Goal: Information Seeking & Learning: Learn about a topic

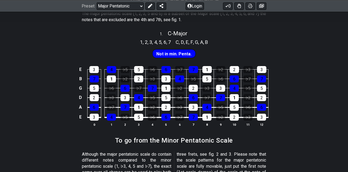
scroll to position [145, 0]
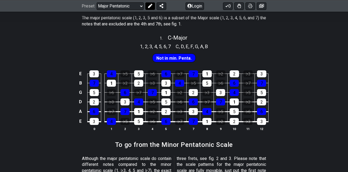
click at [151, 4] on icon at bounding box center [150, 6] width 4 height 4
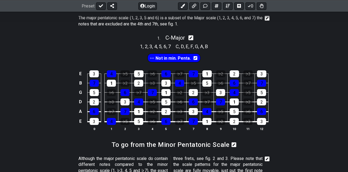
click at [192, 37] on icon at bounding box center [190, 38] width 5 height 6
select select "C"
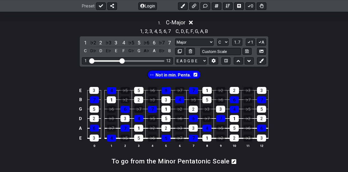
scroll to position [160, 0]
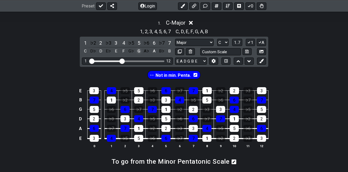
click at [139, 51] on div "G" at bounding box center [138, 51] width 7 height 7
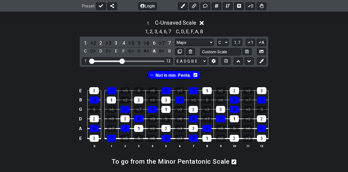
click at [154, 51] on div "A" at bounding box center [154, 51] width 7 height 7
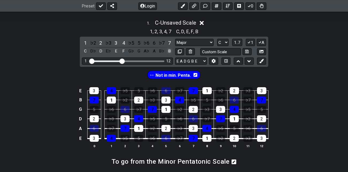
click at [170, 51] on div "B" at bounding box center [169, 51] width 7 height 7
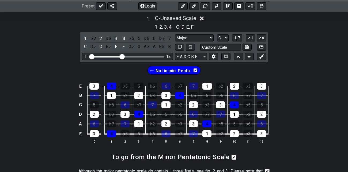
scroll to position [163, 0]
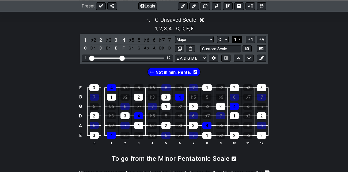
click at [238, 39] on span "1..7" at bounding box center [237, 39] width 6 height 5
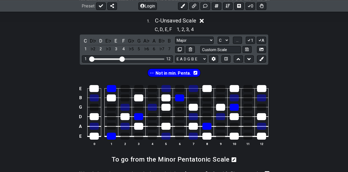
scroll to position [161, 0]
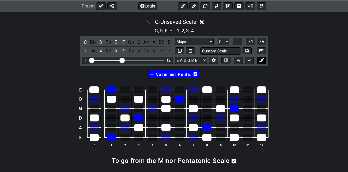
click at [263, 60] on icon at bounding box center [261, 60] width 4 height 4
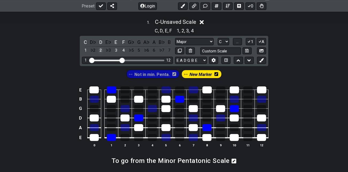
click at [101, 48] on div "2" at bounding box center [100, 50] width 7 height 7
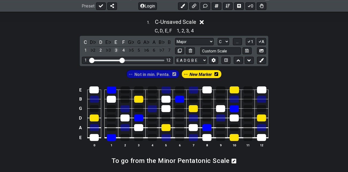
click at [115, 50] on div "3" at bounding box center [115, 50] width 7 height 7
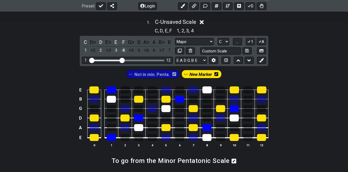
click at [124, 49] on div "4" at bounding box center [123, 50] width 7 height 7
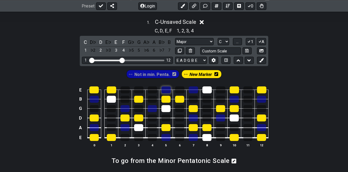
click at [166, 88] on div at bounding box center [165, 89] width 9 height 7
click at [194, 89] on div at bounding box center [193, 89] width 9 height 7
click at [154, 106] on div at bounding box center [152, 108] width 9 height 7
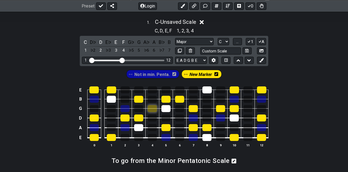
click at [154, 106] on div at bounding box center [152, 108] width 9 height 7
click at [124, 107] on div at bounding box center [124, 108] width 9 height 7
click at [94, 97] on div at bounding box center [94, 99] width 9 height 7
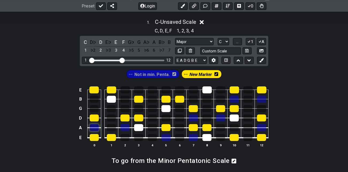
click at [96, 128] on div at bounding box center [94, 127] width 9 height 7
click at [128, 127] on div at bounding box center [124, 127] width 9 height 7
click at [167, 136] on div at bounding box center [165, 137] width 9 height 7
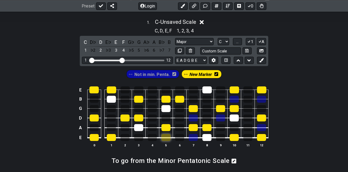
click at [167, 136] on div at bounding box center [165, 137] width 9 height 7
click at [194, 137] on div at bounding box center [193, 137] width 9 height 7
click at [195, 116] on div at bounding box center [193, 118] width 9 height 7
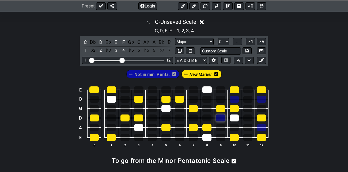
click at [221, 117] on div at bounding box center [220, 118] width 9 height 7
click at [260, 99] on div at bounding box center [261, 99] width 9 height 7
click at [264, 128] on div at bounding box center [261, 127] width 9 height 7
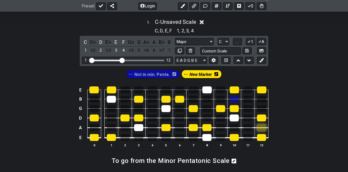
click at [264, 128] on div at bounding box center [261, 127] width 9 height 7
click at [263, 59] on icon at bounding box center [261, 60] width 4 height 4
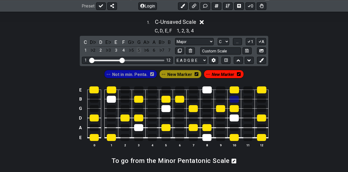
click at [139, 49] on div "5" at bounding box center [138, 50] width 7 height 7
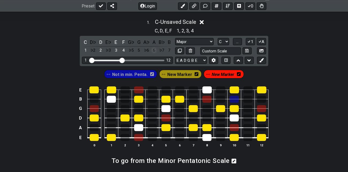
click at [154, 48] on div "6" at bounding box center [154, 50] width 7 height 7
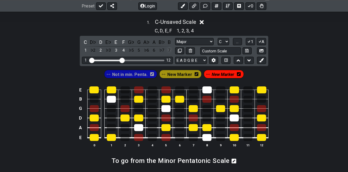
click at [168, 49] on div "7" at bounding box center [169, 50] width 7 height 7
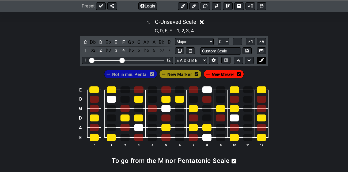
click at [263, 61] on icon at bounding box center [261, 60] width 4 height 4
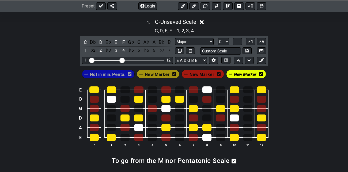
click at [259, 74] on icon at bounding box center [261, 74] width 4 height 4
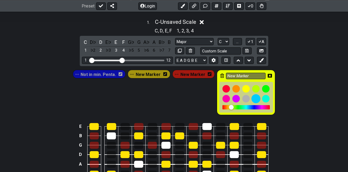
click at [255, 97] on div at bounding box center [256, 98] width 9 height 9
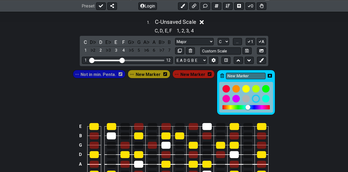
click at [268, 74] on icon at bounding box center [270, 76] width 4 height 4
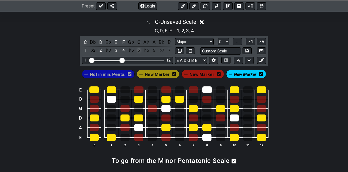
click at [139, 49] on div "5" at bounding box center [138, 50] width 7 height 7
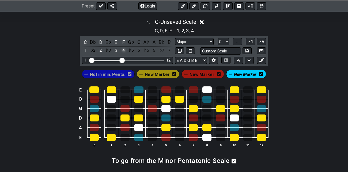
click at [123, 49] on div "4" at bounding box center [123, 50] width 7 height 7
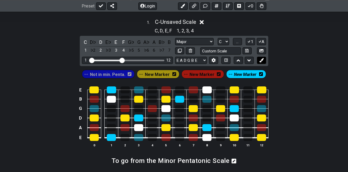
click at [263, 60] on icon at bounding box center [261, 60] width 4 height 4
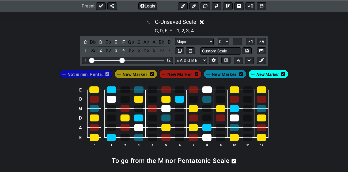
click at [228, 73] on span "New Marker" at bounding box center [224, 75] width 25 height 8
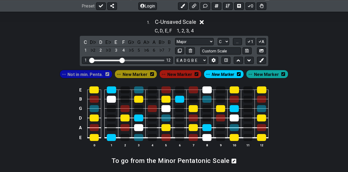
click at [262, 72] on span "New Marker" at bounding box center [266, 75] width 25 height 8
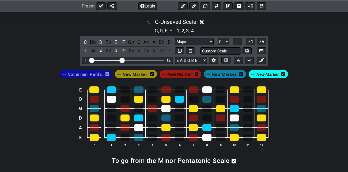
click at [96, 74] on span "Not in min. Penta." at bounding box center [84, 75] width 35 height 8
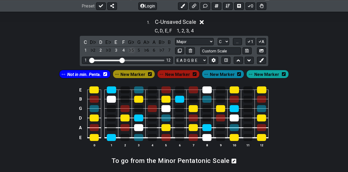
click at [132, 48] on div "♭5" at bounding box center [131, 50] width 7 height 7
click at [138, 48] on div "5" at bounding box center [138, 50] width 7 height 7
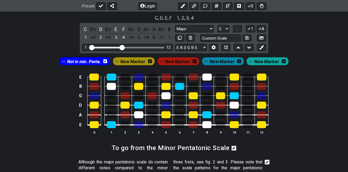
scroll to position [173, 0]
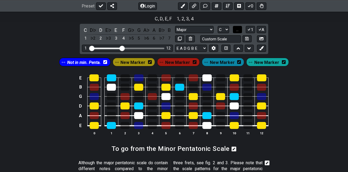
click at [239, 29] on span "..." at bounding box center [237, 29] width 2 height 5
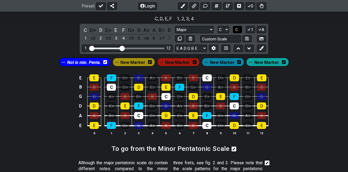
click at [239, 29] on span "C.." at bounding box center [237, 29] width 4 height 5
click at [308, 109] on div "E 3 4 ♭5 5 ♭6 6 ♭7 7 1 ♭2 2 ♭3 3 B 7 1 ♭2 2 ♭3 3 4 ♭5 5 ♭6 6 ♭7 7 G 5 ♭6 6 ♭7 7…" at bounding box center [174, 104] width 348 height 75
click at [136, 62] on span "New Marker" at bounding box center [132, 63] width 25 height 8
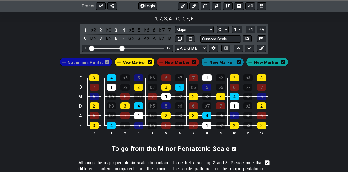
click at [152, 62] on icon at bounding box center [150, 62] width 4 height 4
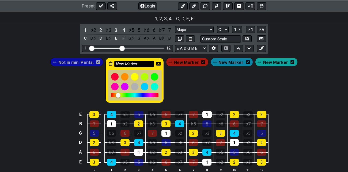
click at [138, 63] on input "New Marker" at bounding box center [134, 64] width 40 height 7
click at [141, 63] on input "New Marker" at bounding box center [134, 64] width 40 height 7
type input "N"
type input "W"
click at [209, 85] on div "Not in min. Penta. W [GEOGRAPHIC_DATA]" at bounding box center [173, 80] width 249 height 47
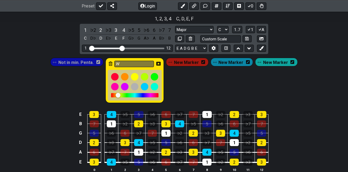
click at [161, 62] on icon at bounding box center [158, 64] width 4 height 4
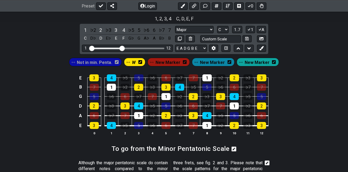
click at [254, 63] on span "New Marker" at bounding box center [257, 63] width 25 height 8
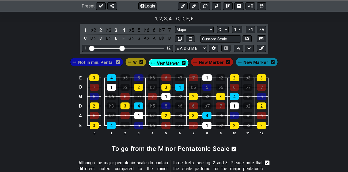
drag, startPoint x: 255, startPoint y: 61, endPoint x: 164, endPoint y: 62, distance: 90.8
click at [164, 62] on div "Not in min. Penta. W [GEOGRAPHIC_DATA]" at bounding box center [174, 62] width 210 height 11
click at [185, 62] on icon at bounding box center [184, 62] width 4 height 4
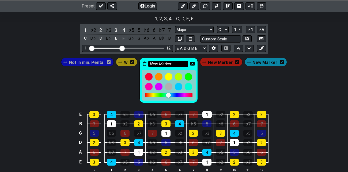
click at [171, 63] on input "New Marker" at bounding box center [168, 64] width 40 height 7
click at [179, 63] on input "New Marker" at bounding box center [168, 64] width 40 height 7
type input "N"
type input "A2"
click at [227, 90] on div "Not in min. Penta. W A2 New Marker New Marker" at bounding box center [174, 80] width 228 height 47
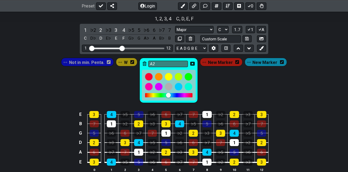
click at [194, 63] on icon at bounding box center [192, 64] width 4 height 4
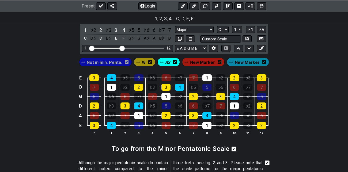
click at [250, 63] on span "New Marker" at bounding box center [247, 63] width 25 height 8
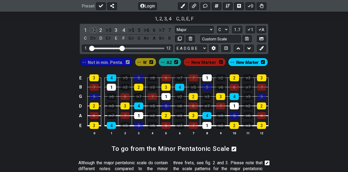
click at [93, 28] on div "♭2" at bounding box center [93, 30] width 7 height 7
click at [262, 61] on icon at bounding box center [263, 62] width 4 height 4
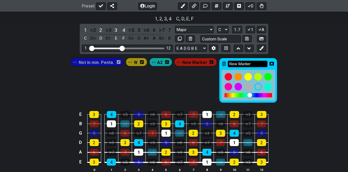
click at [255, 63] on input "New Marker" at bounding box center [248, 64] width 40 height 7
type input "N"
type input "H"
click at [312, 70] on div "Not in min. Penta. W A2 New Marker H" at bounding box center [174, 79] width 348 height 50
click at [272, 62] on icon at bounding box center [272, 64] width 4 height 4
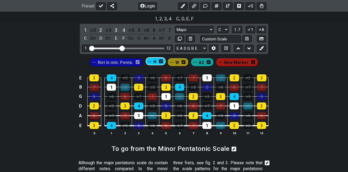
drag, startPoint x: 244, startPoint y: 62, endPoint x: 151, endPoint y: 62, distance: 93.7
click at [151, 62] on div "Not in min. Penta. W A2 New Marker H" at bounding box center [174, 62] width 171 height 11
click at [208, 63] on icon at bounding box center [209, 62] width 4 height 4
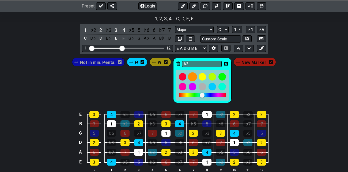
click at [195, 77] on div at bounding box center [192, 76] width 9 height 9
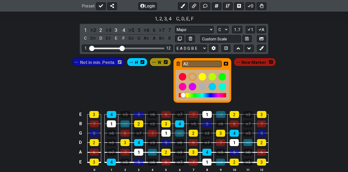
click at [227, 63] on icon at bounding box center [226, 64] width 4 height 4
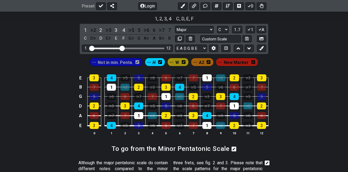
click at [284, 81] on div "E 3 4 ♭5 5 ♭6 6 ♭7 7 1 ♭2 2 ♭3 3 B 7 1 ♭2 2 ♭3 3 4 ♭5 5 ♭6 6 ♭7 7 G 5 ♭6 6 ♭7 7…" at bounding box center [174, 104] width 348 height 75
click at [239, 62] on span "New Marker" at bounding box center [236, 63] width 25 height 8
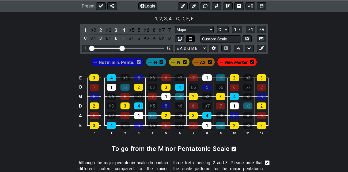
click at [192, 39] on icon at bounding box center [190, 39] width 3 height 4
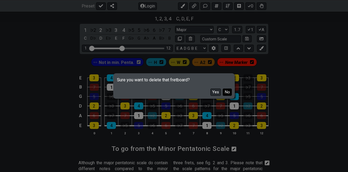
click at [228, 93] on button "No" at bounding box center [227, 92] width 9 height 7
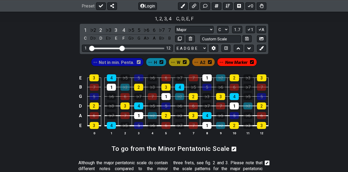
click at [252, 61] on icon at bounding box center [252, 62] width 4 height 4
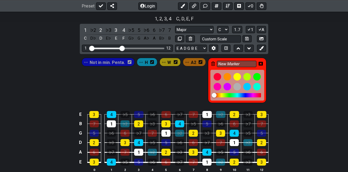
click at [212, 63] on icon at bounding box center [213, 64] width 4 height 4
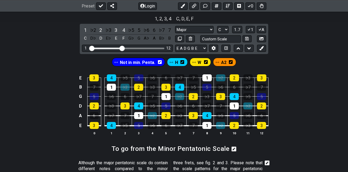
click at [292, 74] on div "E 3 4 ♭5 5 ♭6 6 ♭7 7 1 ♭2 2 ♭3 3 B 7 1 ♭2 2 ♭3 3 4 ♭5 5 ♭6 6 ♭7 7 G 5 ♭6 6 ♭7 7…" at bounding box center [174, 104] width 348 height 75
click at [223, 62] on span "A2" at bounding box center [223, 63] width 5 height 8
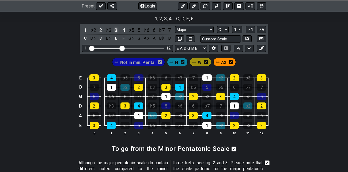
click at [116, 28] on div "3" at bounding box center [115, 30] width 7 height 7
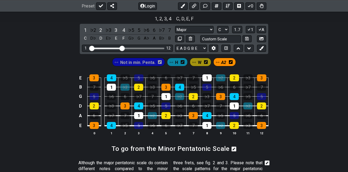
click at [146, 62] on span "Not in min. Penta." at bounding box center [137, 63] width 35 height 8
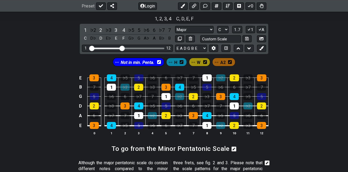
click at [158, 62] on icon at bounding box center [159, 62] width 4 height 4
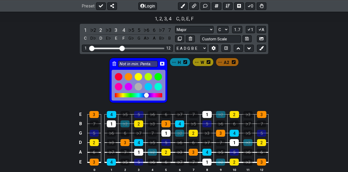
click at [115, 62] on icon at bounding box center [114, 64] width 4 height 4
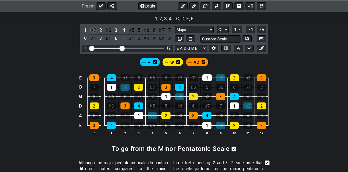
click at [94, 30] on div "♭2" at bounding box center [93, 30] width 7 height 7
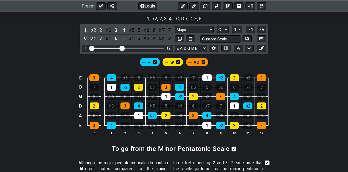
click at [197, 62] on span "A2" at bounding box center [196, 63] width 5 height 8
click at [108, 29] on div "♭3" at bounding box center [108, 30] width 7 height 7
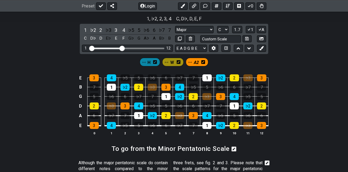
click at [195, 61] on span "A2" at bounding box center [196, 63] width 5 height 8
click at [108, 29] on div "♭3" at bounding box center [108, 30] width 7 height 7
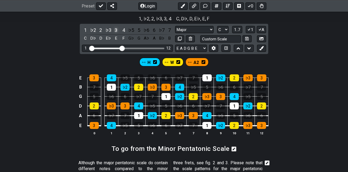
click at [117, 29] on div "3" at bounding box center [115, 30] width 7 height 7
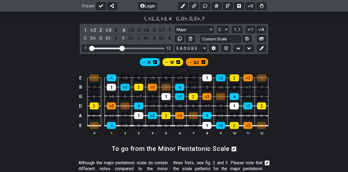
click at [196, 62] on span "A2" at bounding box center [196, 63] width 5 height 8
click at [116, 29] on div "3" at bounding box center [115, 30] width 7 height 7
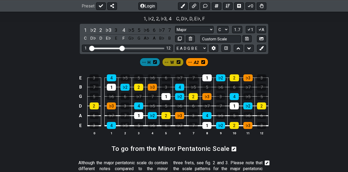
click at [194, 62] on span "A2" at bounding box center [196, 63] width 5 height 8
click at [124, 29] on div "4" at bounding box center [123, 30] width 7 height 7
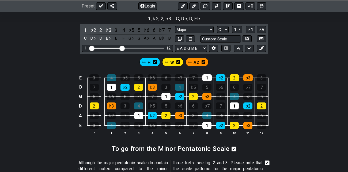
click at [150, 61] on span "H" at bounding box center [149, 63] width 3 height 8
click at [116, 36] on div "E" at bounding box center [115, 38] width 7 height 7
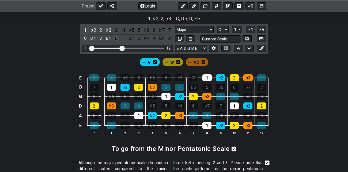
click at [116, 36] on div "E" at bounding box center [115, 38] width 7 height 7
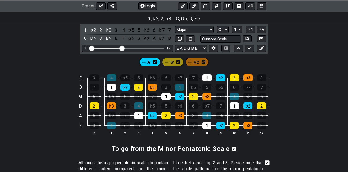
click at [287, 71] on div "E 3 4 ♭5 5 ♭6 6 ♭7 7 1 ♭2 2 ♭3 3 B 7 1 ♭2 2 ♭3 3 4 ♭5 5 ♭6 6 ♭7 7 G 5 ♭6 6 ♭7 7…" at bounding box center [174, 104] width 348 height 75
click at [150, 62] on span "H" at bounding box center [149, 63] width 3 height 8
click at [149, 61] on span "H" at bounding box center [149, 63] width 3 height 8
click at [123, 29] on div "4" at bounding box center [123, 30] width 7 height 7
click at [239, 29] on span "1..7" at bounding box center [237, 29] width 6 height 5
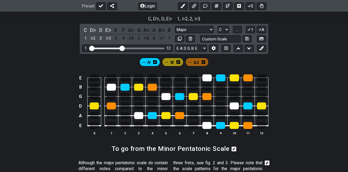
click at [295, 96] on div "E B G D A E 0 1 2 3 4 5 6 7 8 9 10 11 12" at bounding box center [174, 104] width 348 height 75
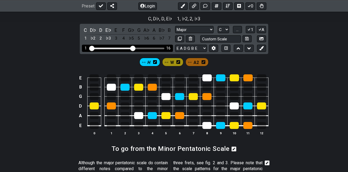
drag, startPoint x: 123, startPoint y: 48, endPoint x: 133, endPoint y: 47, distance: 9.9
click at [133, 48] on input "Visible fret range" at bounding box center [127, 48] width 76 height 0
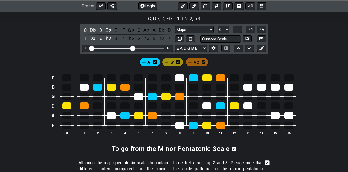
click at [150, 63] on span "H" at bounding box center [149, 63] width 3 height 8
click at [250, 89] on div at bounding box center [247, 87] width 9 height 7
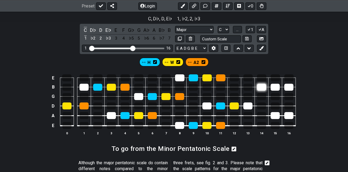
click at [264, 88] on div at bounding box center [261, 87] width 9 height 7
click at [275, 88] on div at bounding box center [275, 87] width 9 height 7
click at [289, 86] on div at bounding box center [288, 87] width 9 height 7
click at [276, 116] on div at bounding box center [275, 115] width 9 height 7
click at [288, 115] on div at bounding box center [288, 115] width 9 height 7
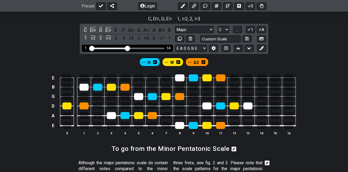
drag, startPoint x: 133, startPoint y: 47, endPoint x: 127, endPoint y: 48, distance: 5.5
click at [127, 48] on input "Visible fret range" at bounding box center [127, 48] width 76 height 0
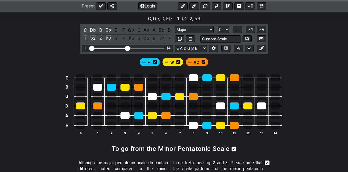
click at [197, 62] on span "A2" at bounding box center [196, 63] width 5 height 8
click at [262, 105] on div at bounding box center [261, 106] width 9 height 7
click at [195, 62] on span "A2" at bounding box center [196, 63] width 5 height 8
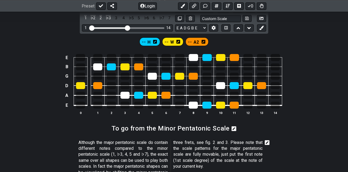
scroll to position [178, 0]
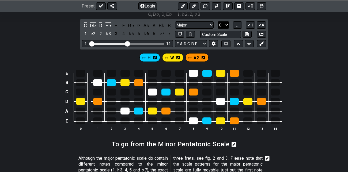
click at [226, 24] on select "A♭ A A♯ B♭ B C C♯ D♭ D D♯ E♭ E F F♯ G♭ G G♯" at bounding box center [224, 24] width 12 height 7
select select "D"
click at [218, 21] on select "A♭ A A♯ B♭ B C C♯ D♭ D D♯ E♭ E F F♯ G♭ G G♯" at bounding box center [224, 24] width 12 height 7
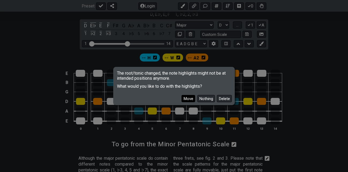
click at [189, 99] on button "Move" at bounding box center [189, 98] width 14 height 7
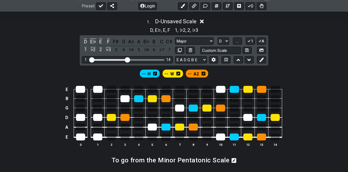
scroll to position [161, 0]
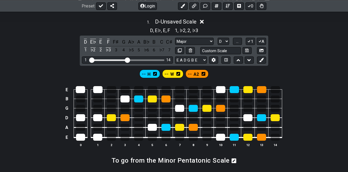
click at [150, 73] on span "H" at bounding box center [149, 74] width 3 height 8
click at [98, 116] on div at bounding box center [97, 117] width 9 height 7
click at [149, 74] on span "H" at bounding box center [149, 74] width 3 height 8
click at [82, 90] on div at bounding box center [80, 89] width 9 height 7
click at [99, 89] on div at bounding box center [97, 89] width 9 height 7
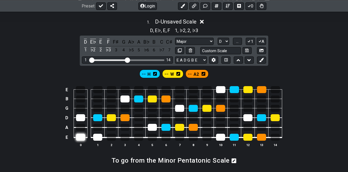
click at [83, 134] on div at bounding box center [80, 137] width 9 height 7
click at [98, 135] on div at bounding box center [97, 137] width 9 height 7
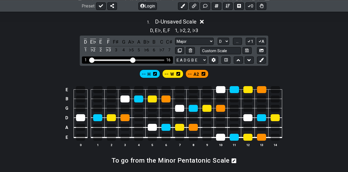
drag, startPoint x: 127, startPoint y: 59, endPoint x: 133, endPoint y: 58, distance: 6.2
click at [133, 60] on input "Visible fret range" at bounding box center [127, 60] width 76 height 0
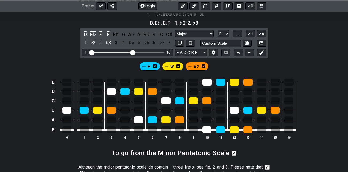
scroll to position [165, 0]
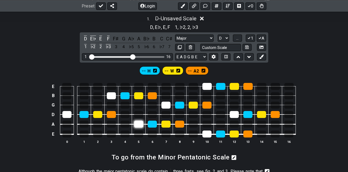
click at [140, 124] on div at bounding box center [138, 124] width 9 height 7
click at [115, 96] on div at bounding box center [111, 95] width 9 height 7
click at [235, 114] on div at bounding box center [234, 114] width 9 height 7
click at [247, 115] on div at bounding box center [247, 114] width 9 height 7
click at [264, 114] on div at bounding box center [261, 114] width 9 height 7
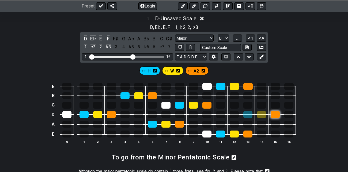
click at [277, 114] on div at bounding box center [275, 114] width 9 height 7
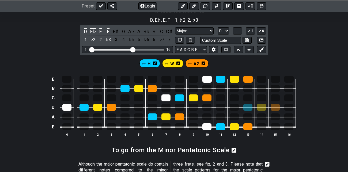
scroll to position [173, 0]
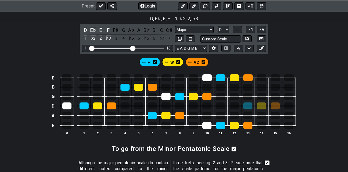
click at [197, 63] on span "A2" at bounding box center [196, 63] width 5 height 8
click at [278, 105] on div at bounding box center [275, 106] width 9 height 7
click at [262, 105] on div at bounding box center [261, 106] width 9 height 7
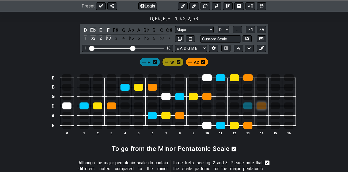
click at [262, 105] on div at bounding box center [261, 106] width 9 height 7
click at [248, 104] on div at bounding box center [247, 106] width 9 height 7
click at [301, 59] on div "H W A2" at bounding box center [174, 60] width 348 height 13
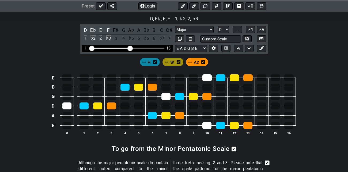
drag, startPoint x: 134, startPoint y: 48, endPoint x: 129, endPoint y: 48, distance: 4.6
click at [129, 48] on input "Visible fret range" at bounding box center [127, 48] width 76 height 0
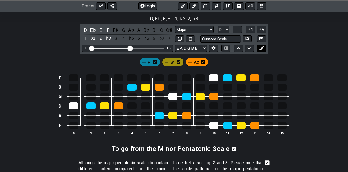
click at [263, 48] on icon at bounding box center [261, 48] width 4 height 4
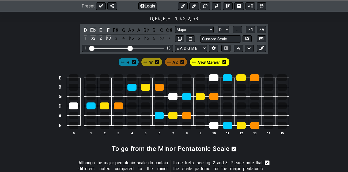
click at [224, 61] on icon at bounding box center [224, 62] width 4 height 4
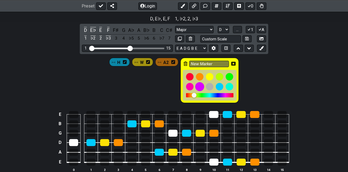
click at [199, 86] on div at bounding box center [199, 86] width 9 height 9
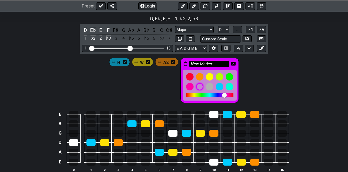
click at [207, 63] on input "New Marker" at bounding box center [209, 64] width 40 height 7
click at [216, 63] on input "New Marker" at bounding box center [209, 64] width 40 height 7
type input "N"
type input "Lien"
click at [257, 73] on div "H W A2 Lien" at bounding box center [174, 79] width 348 height 50
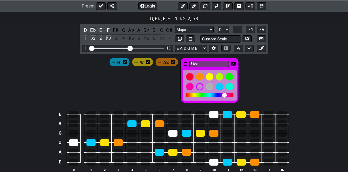
click at [234, 62] on icon at bounding box center [233, 64] width 4 height 4
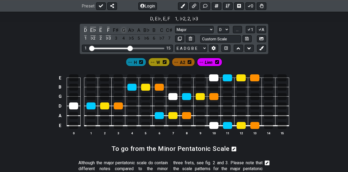
click at [124, 29] on div "G" at bounding box center [123, 30] width 7 height 7
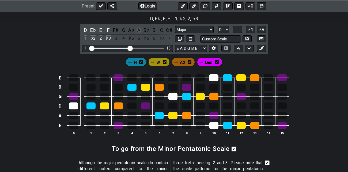
click at [139, 29] on div "A" at bounding box center [138, 30] width 7 height 7
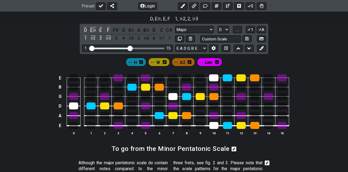
click at [209, 62] on span "Lien" at bounding box center [209, 63] width 8 height 8
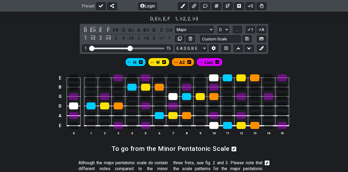
click at [217, 62] on icon at bounding box center [218, 62] width 4 height 4
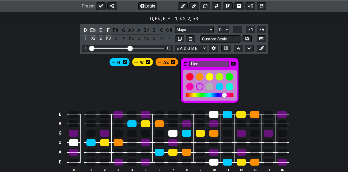
click at [186, 63] on icon at bounding box center [186, 64] width 4 height 4
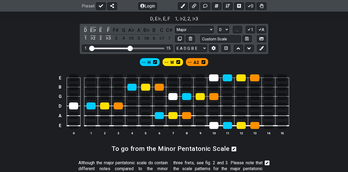
click at [302, 71] on div "E B G D A E 0 1 2 3 4 5 6 7 8 9 10 11 12 13 14 15" at bounding box center [174, 104] width 348 height 75
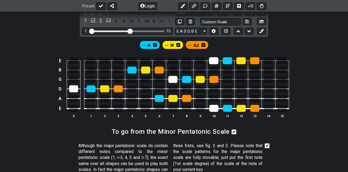
scroll to position [191, 0]
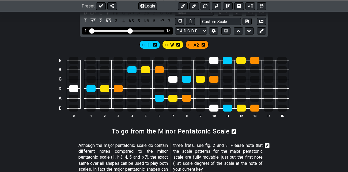
click at [151, 31] on div "Visible fret range" at bounding box center [127, 31] width 74 height 2
drag, startPoint x: 131, startPoint y: 30, endPoint x: 149, endPoint y: 29, distance: 18.2
click at [149, 31] on input "Visible fret range" at bounding box center [127, 31] width 76 height 0
